Goal: Task Accomplishment & Management: Use online tool/utility

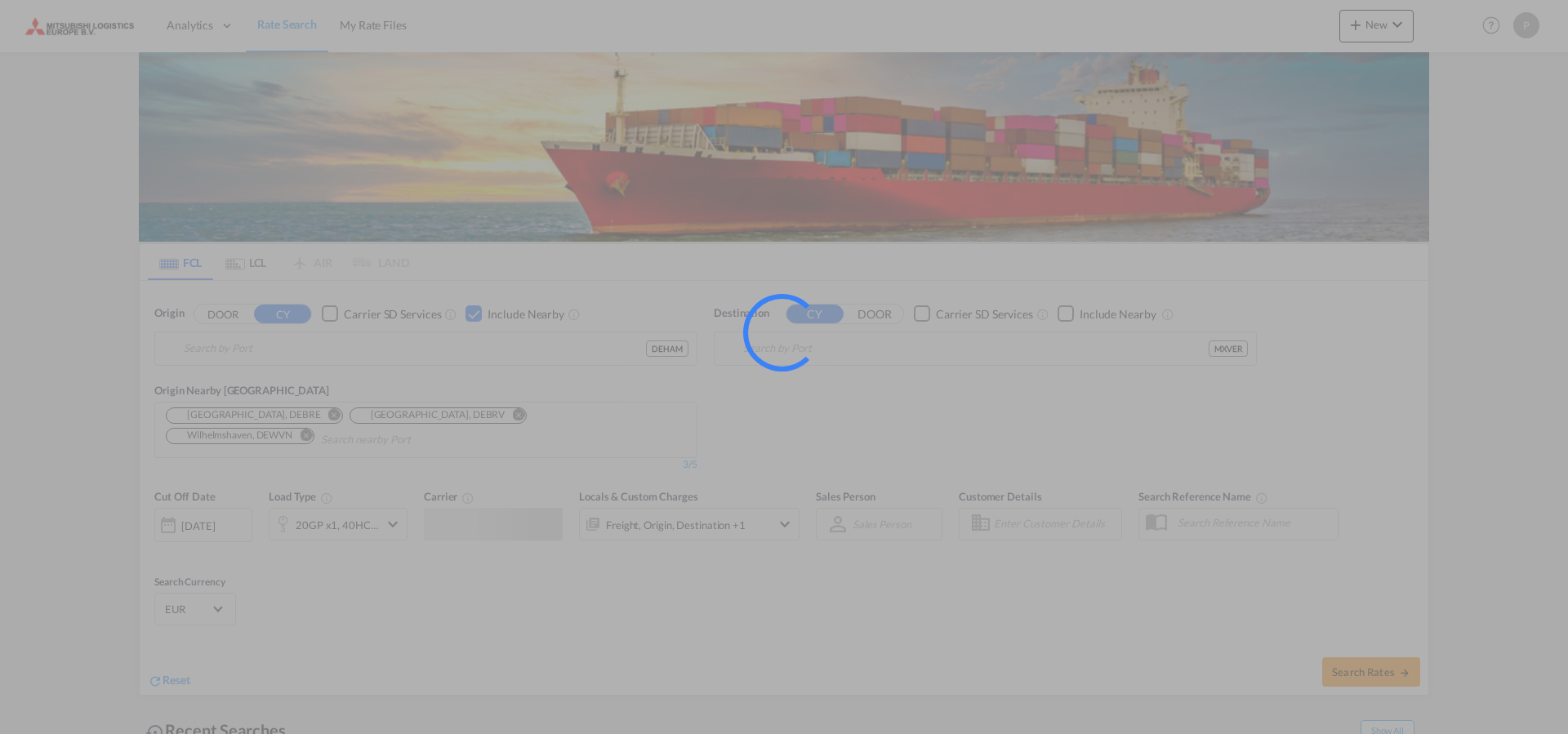
type input "[GEOGRAPHIC_DATA], [GEOGRAPHIC_DATA]"
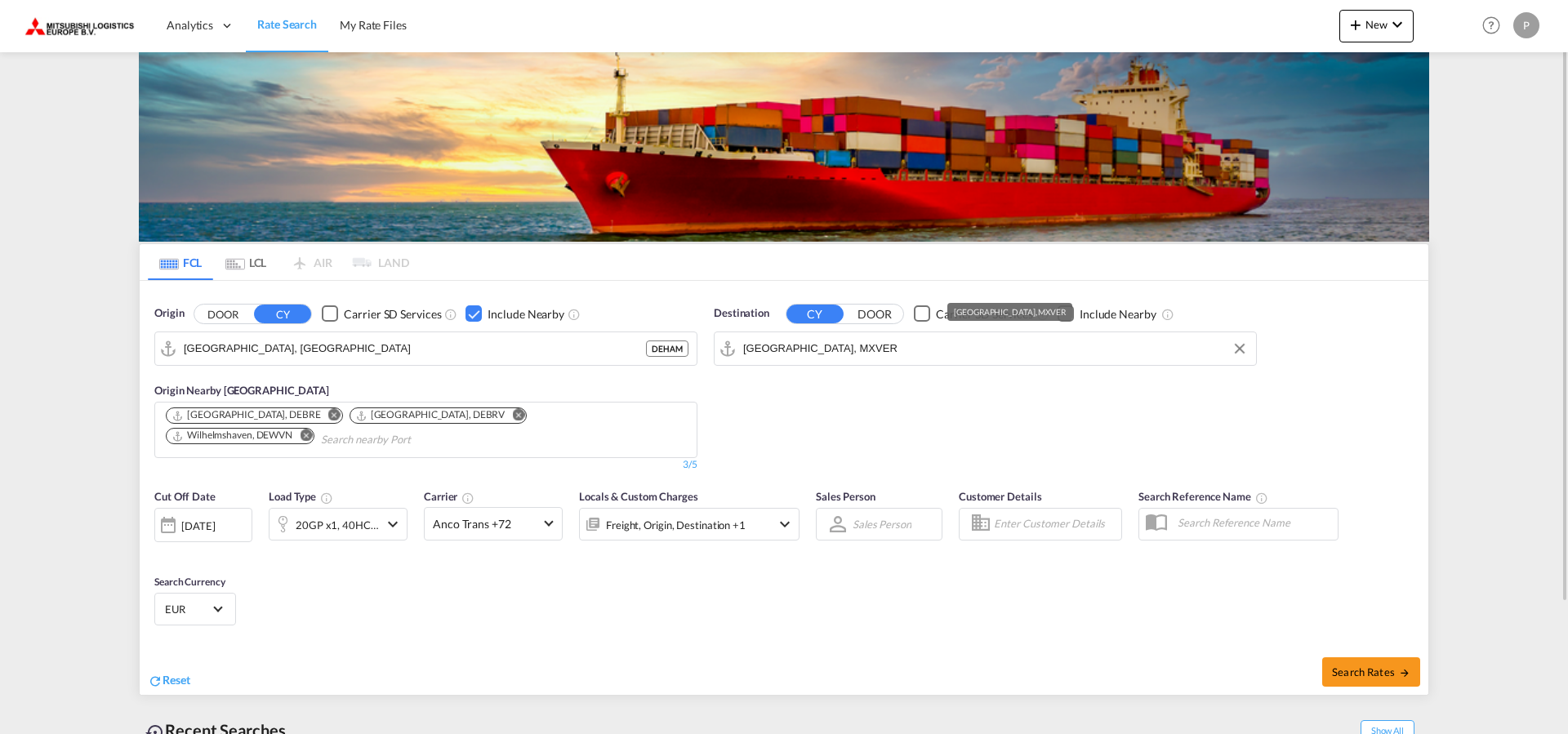
click at [870, 353] on input "[GEOGRAPHIC_DATA], MXVER" at bounding box center [996, 348] width 504 height 25
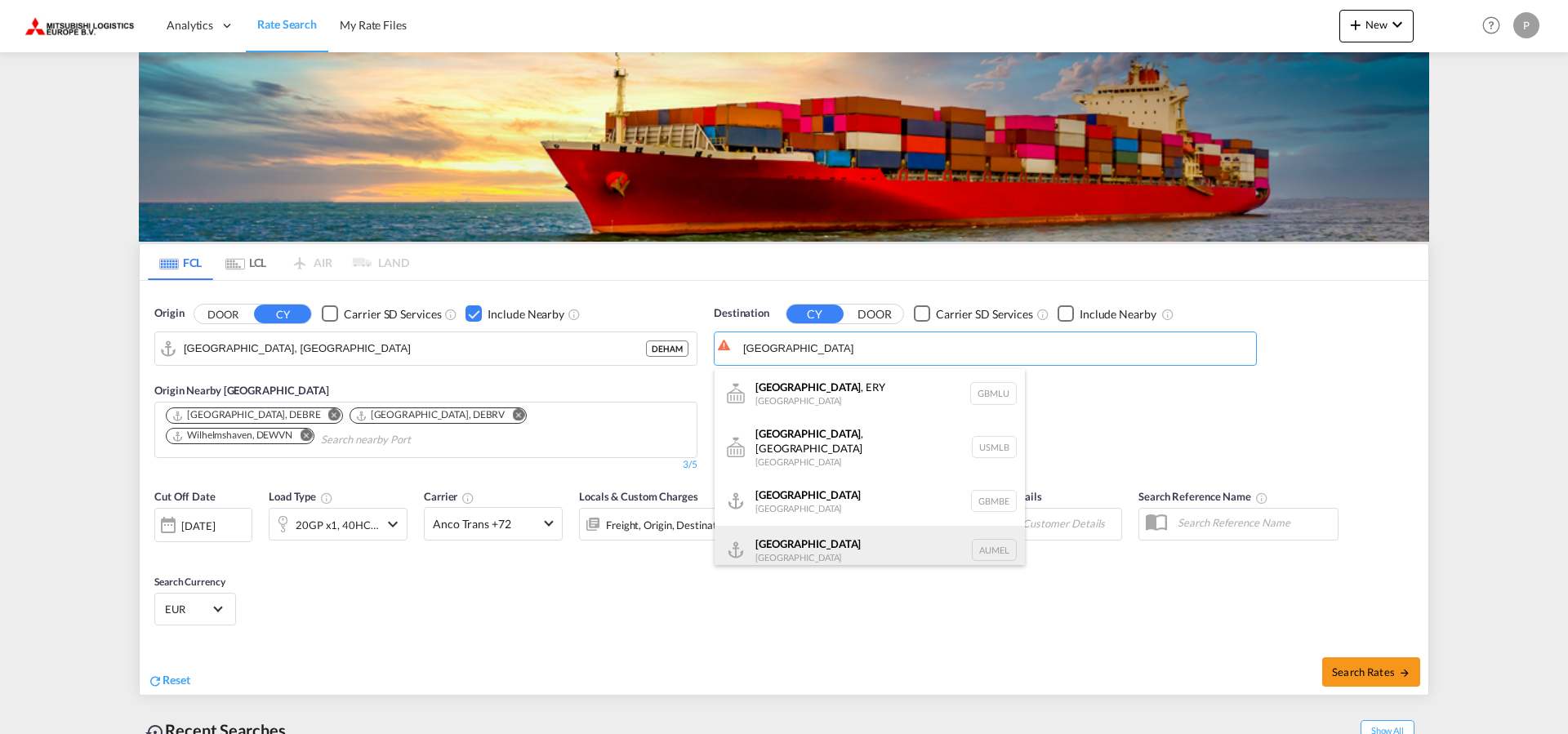
click at [828, 532] on div "[GEOGRAPHIC_DATA] [GEOGRAPHIC_DATA] AUMEL" at bounding box center [870, 550] width 310 height 49
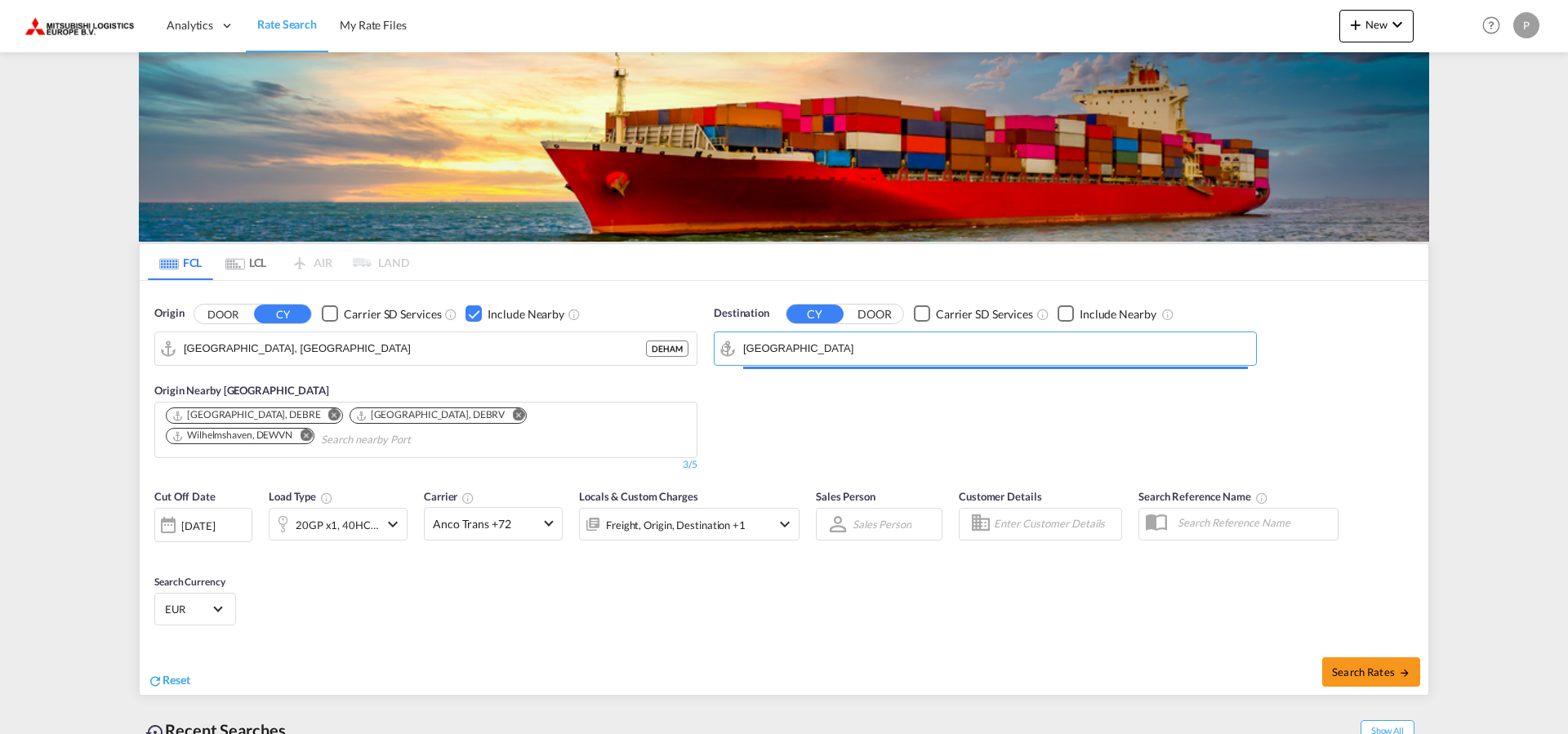
type input "[GEOGRAPHIC_DATA], [GEOGRAPHIC_DATA]"
click at [474, 305] on div "Checkbox No Ink" at bounding box center [474, 313] width 17 height 17
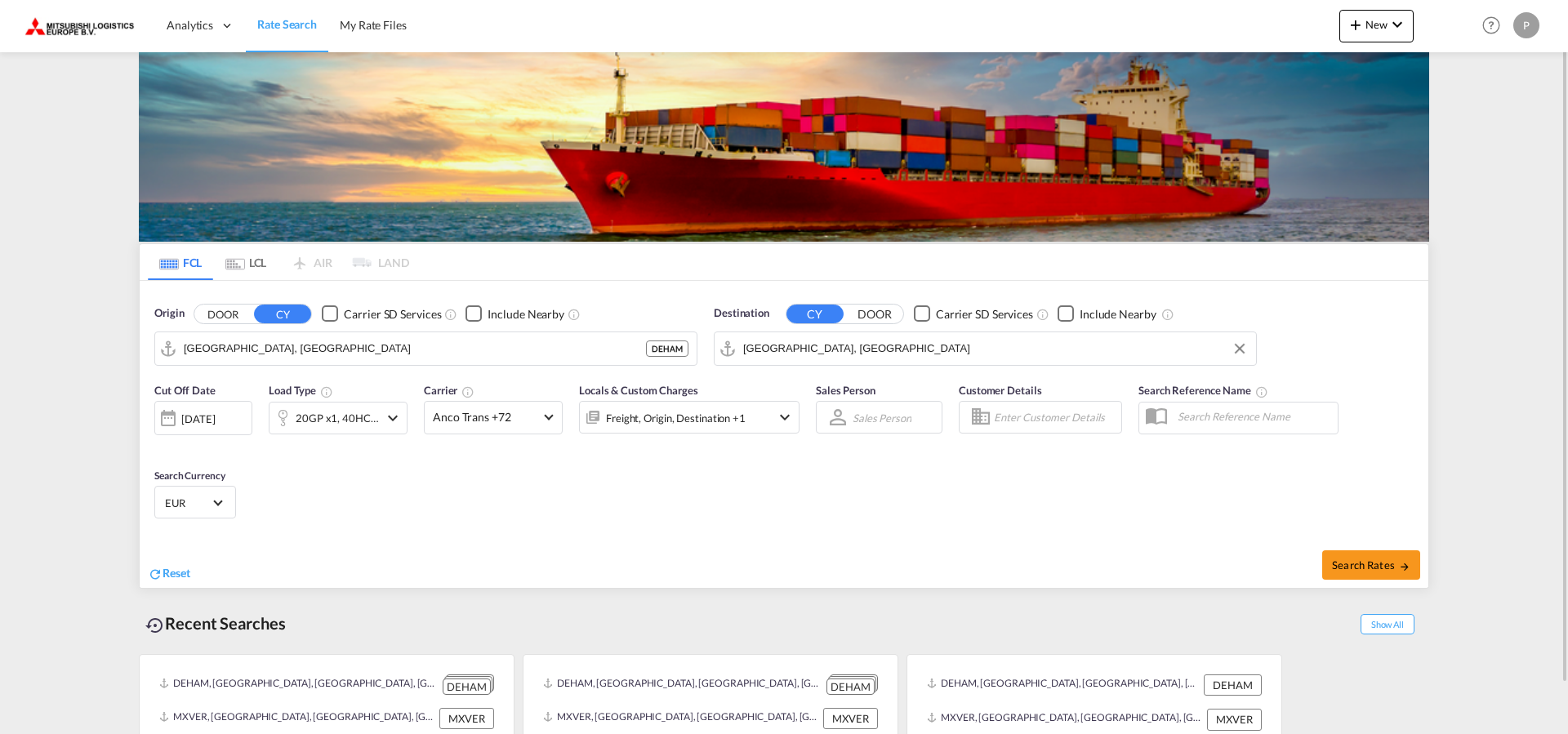
click at [776, 418] on md-icon "icon-chevron-down" at bounding box center [785, 417] width 19 height 19
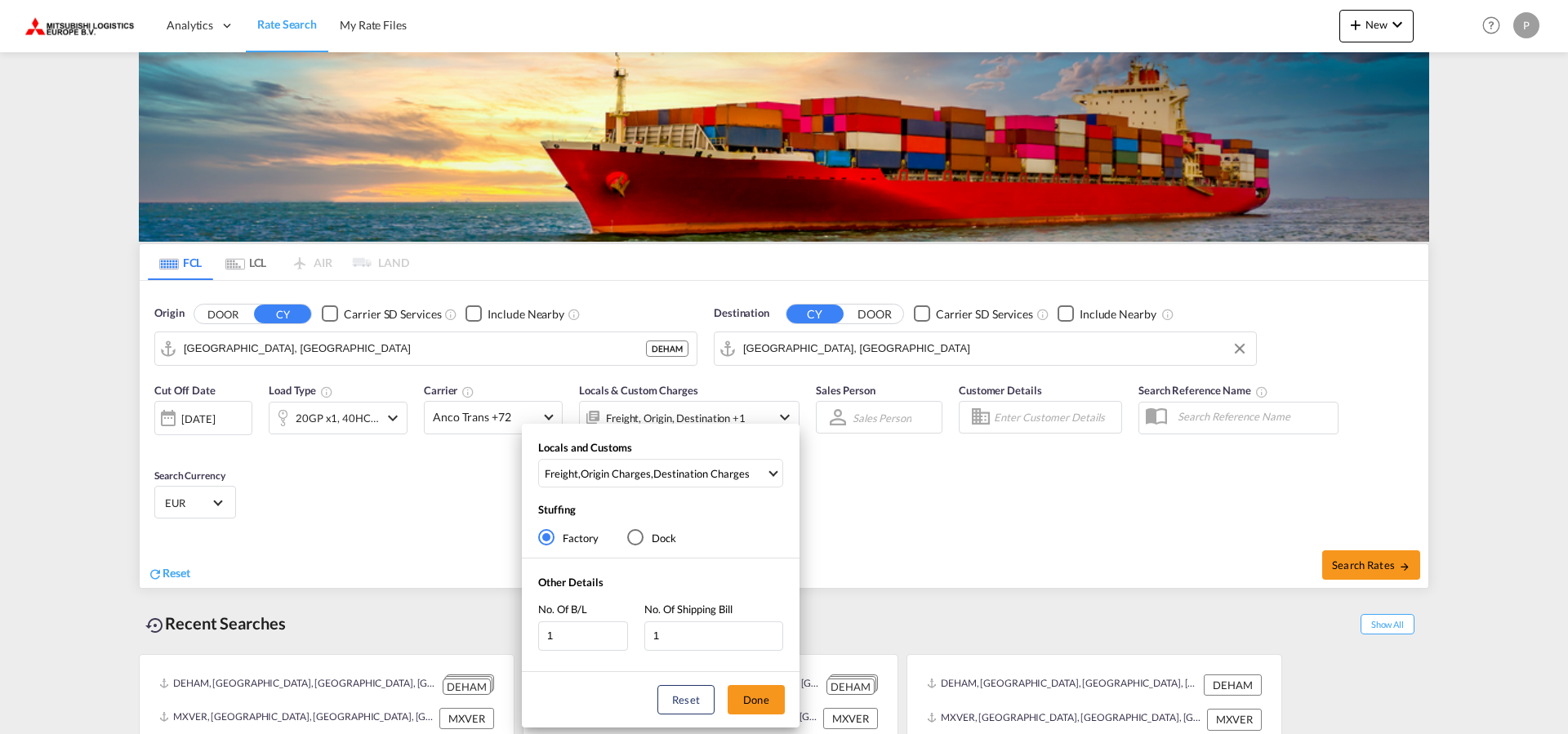
click at [920, 526] on div "Locals and Customs Freight , Origin Charges , Destination Charges Clear All Sel…" at bounding box center [784, 367] width 1568 height 734
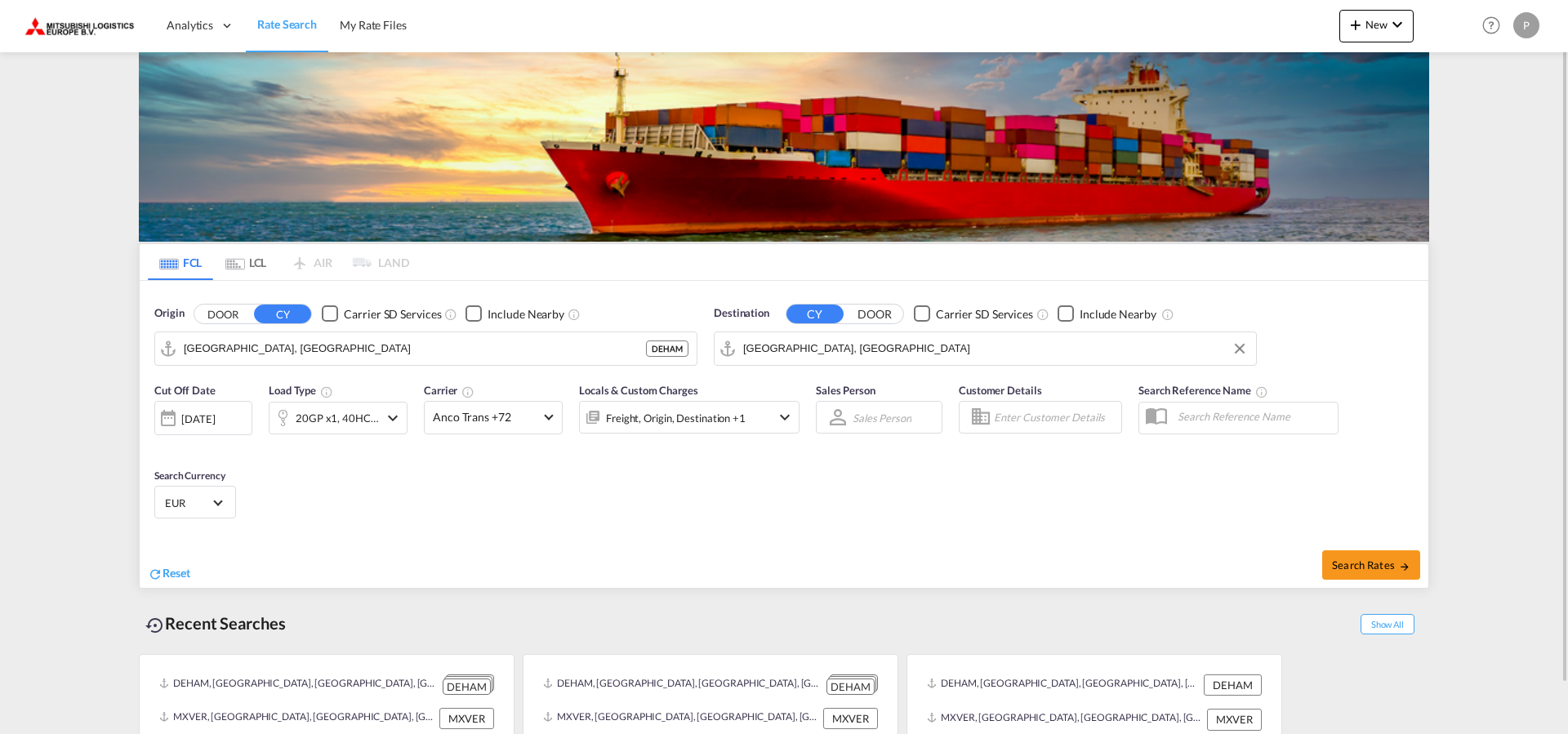
click at [224, 504] on md-select-value "EUR" at bounding box center [195, 502] width 63 height 23
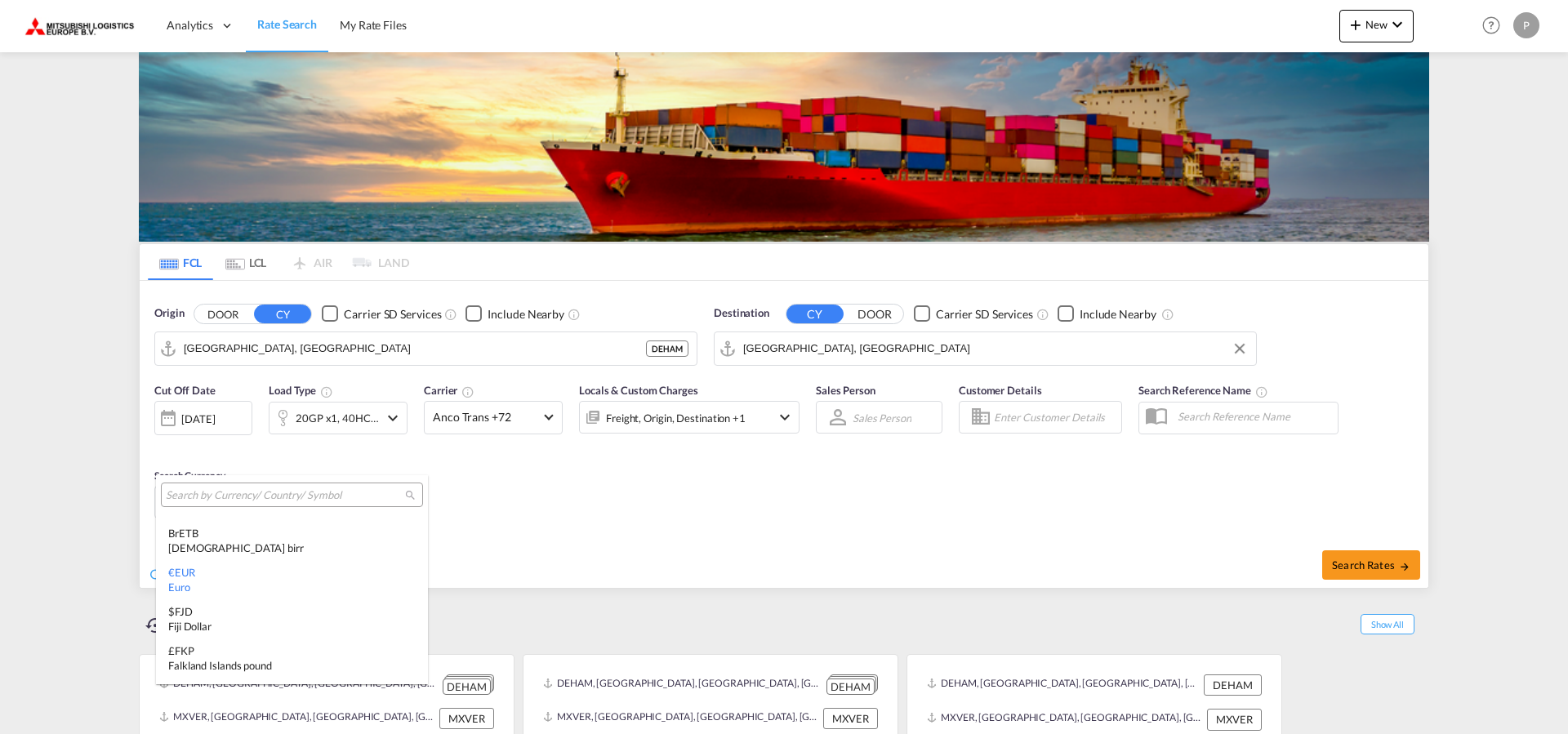
click at [678, 484] on md-backdrop at bounding box center [784, 367] width 1568 height 734
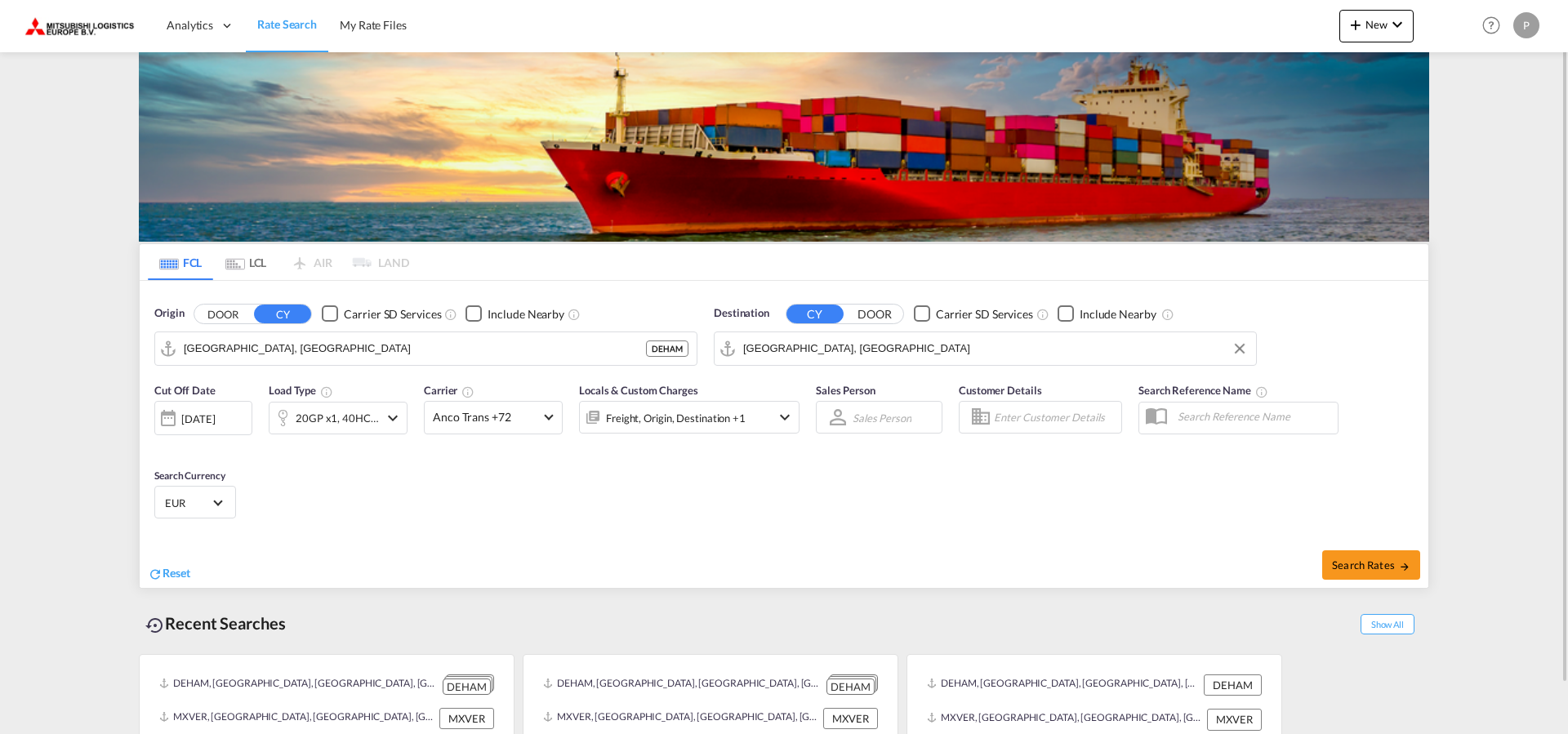
click at [216, 505] on md-select-value "EUR" at bounding box center [195, 502] width 63 height 23
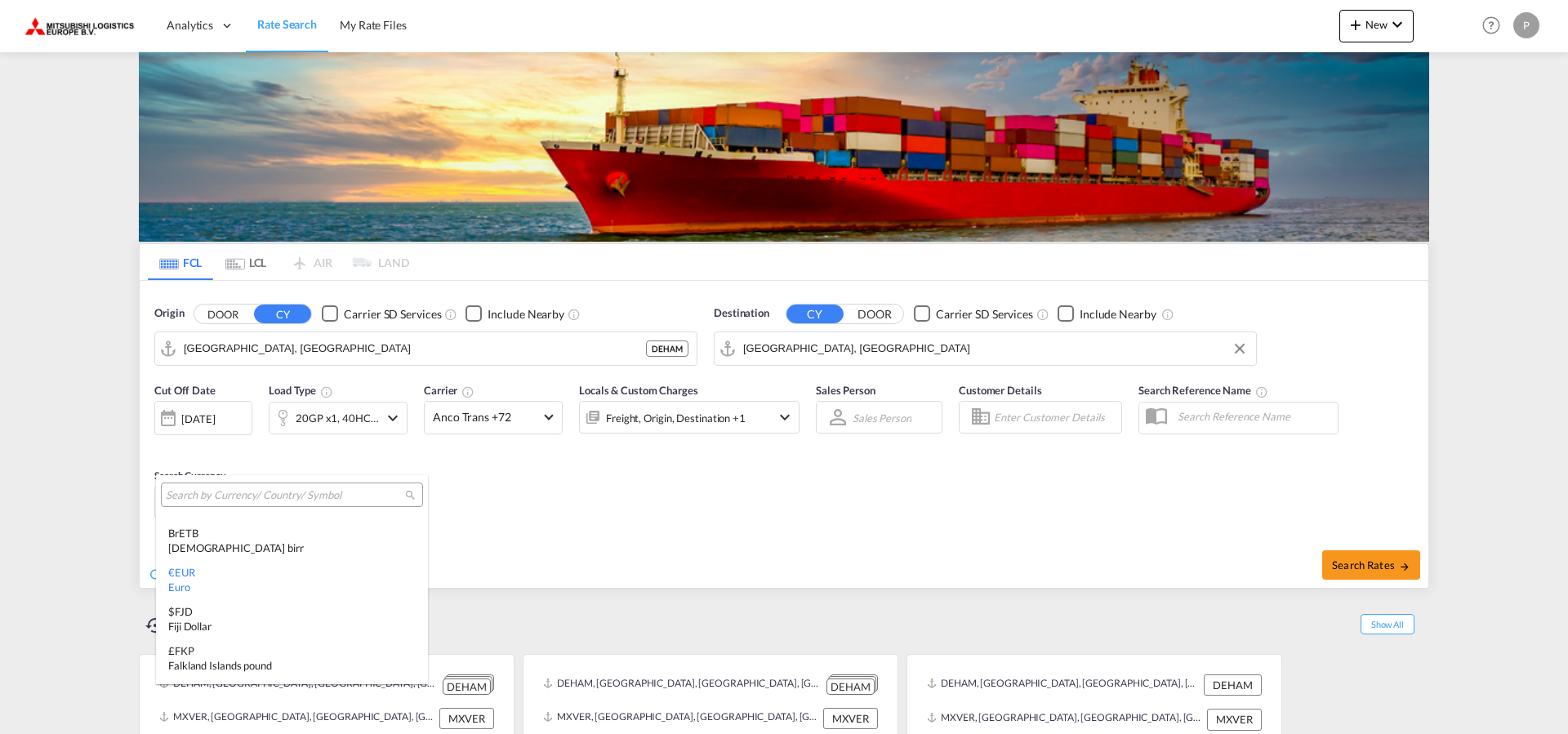
click at [594, 506] on md-backdrop at bounding box center [784, 367] width 1568 height 734
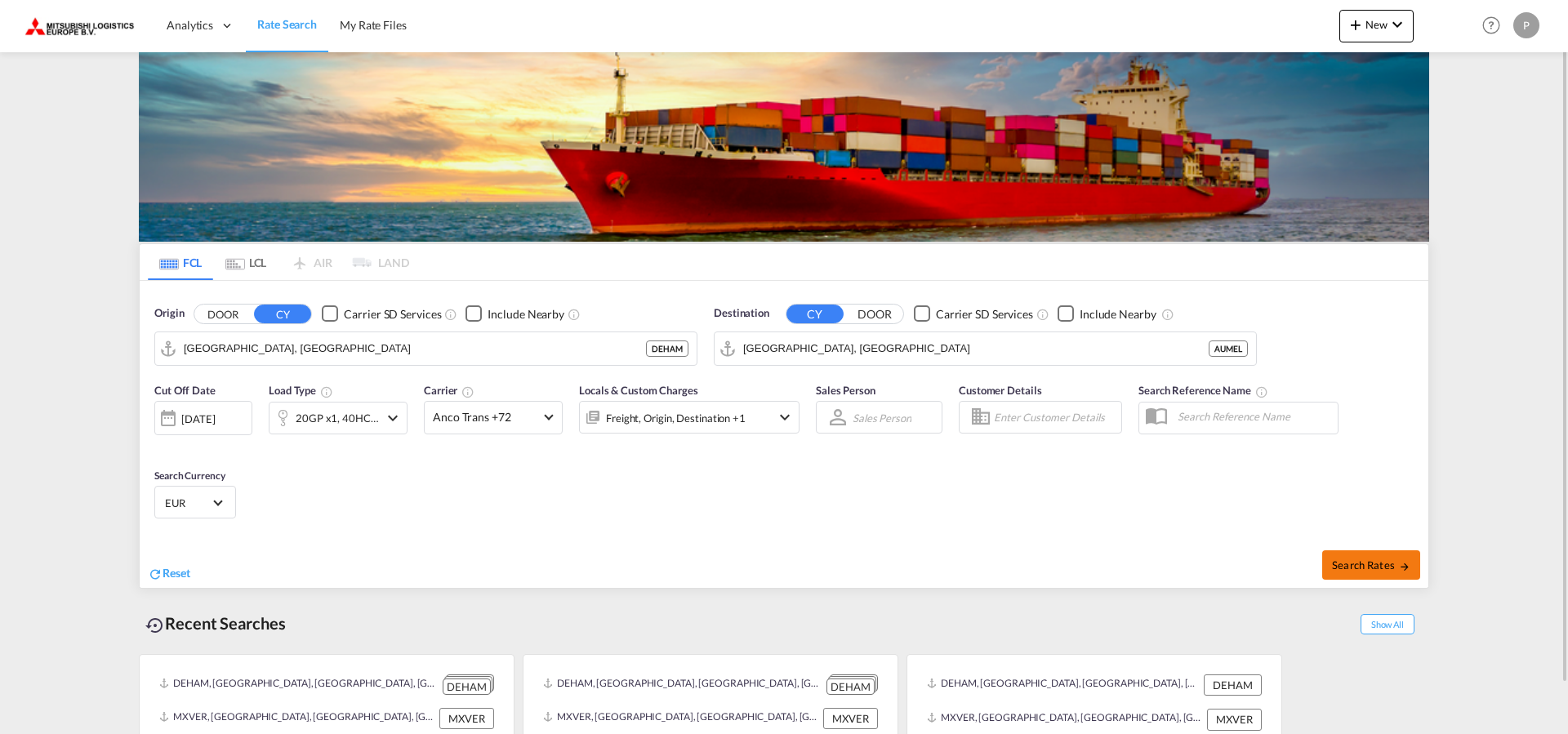
click at [1383, 568] on span "Search Rates" at bounding box center [1370, 565] width 78 height 13
type input "DEHAM to [GEOGRAPHIC_DATA] / [DATE]"
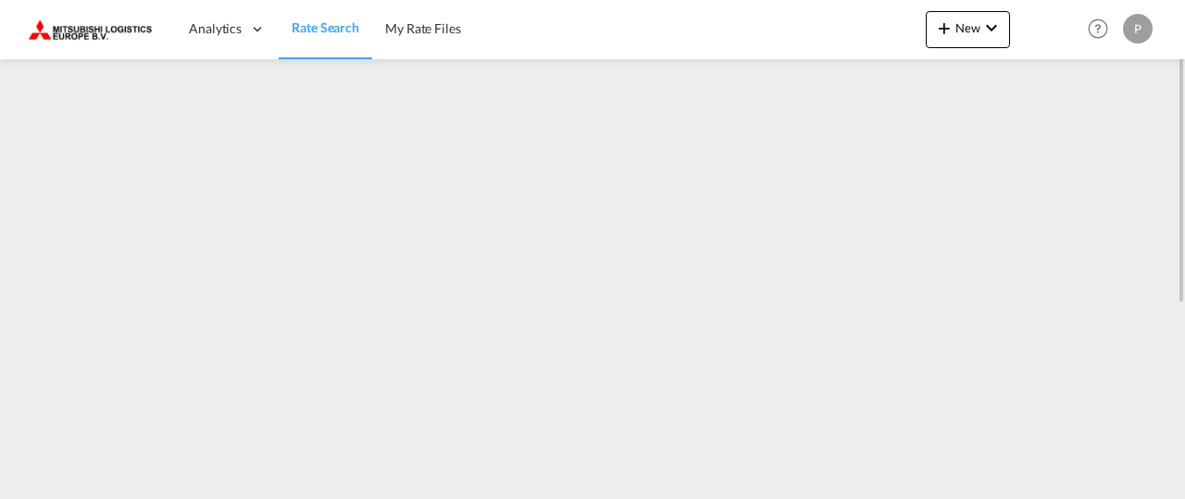
click at [322, 31] on span "Rate Search" at bounding box center [326, 27] width 68 height 16
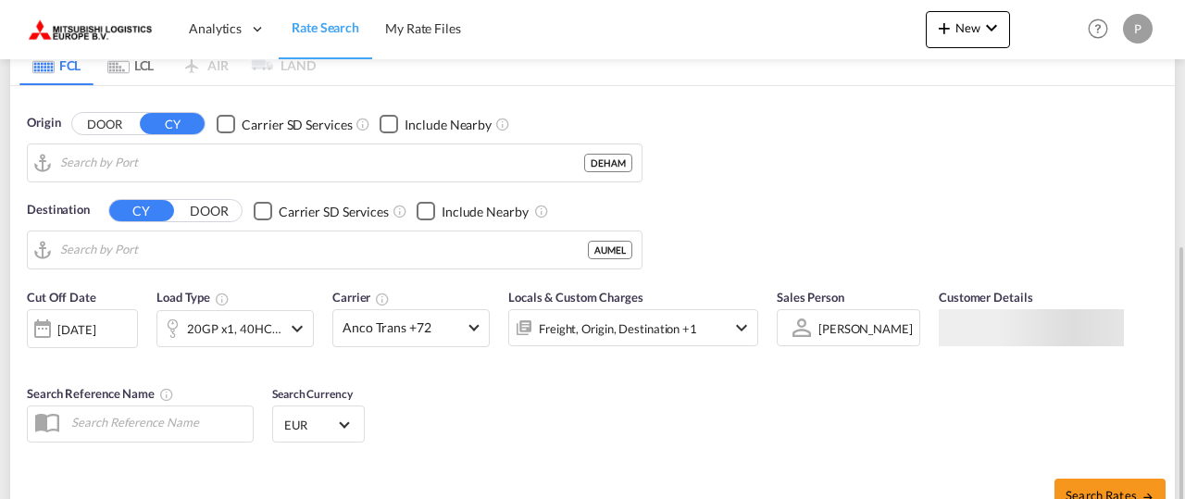
scroll to position [283, 0]
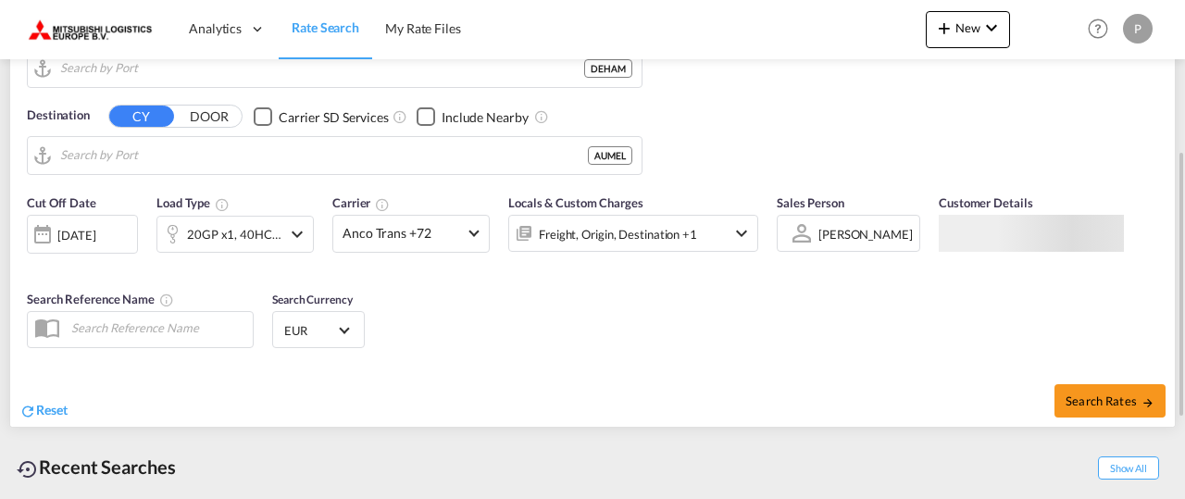
type input "[GEOGRAPHIC_DATA], [GEOGRAPHIC_DATA]"
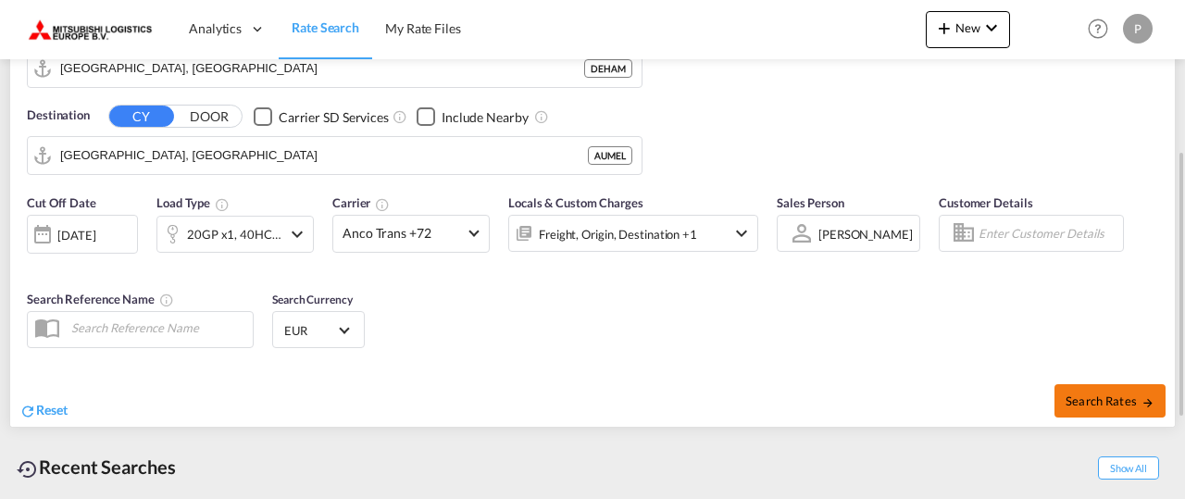
click at [1095, 400] on span "Search Rates" at bounding box center [1110, 400] width 89 height 15
type input "DEHAM to [GEOGRAPHIC_DATA] / [DATE]"
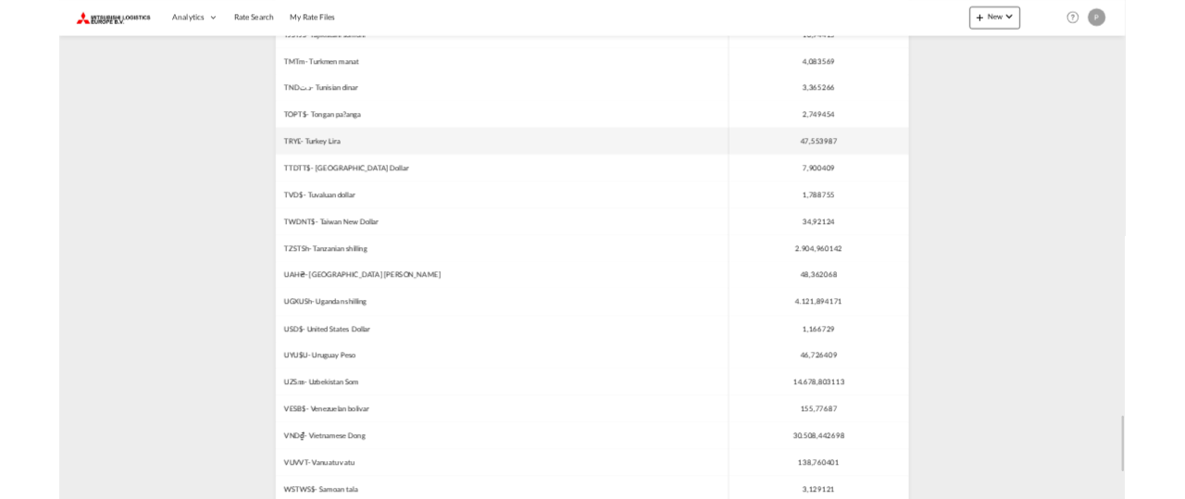
scroll to position [6233, 0]
